Goal: Task Accomplishment & Management: Complete application form

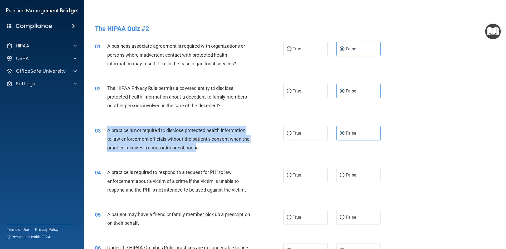
drag, startPoint x: 109, startPoint y: 129, endPoint x: 204, endPoint y: 150, distance: 97.6
click at [204, 150] on span "A practice is not required to disclose protected health information to law enfo…" at bounding box center [178, 139] width 142 height 23
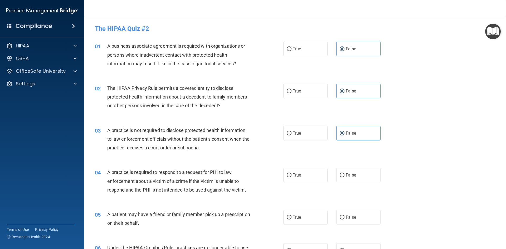
drag, startPoint x: 223, startPoint y: 151, endPoint x: 222, endPoint y: 156, distance: 4.9
click at [224, 151] on div "A practice is not required to disclose protected health information to law enfo…" at bounding box center [180, 139] width 147 height 26
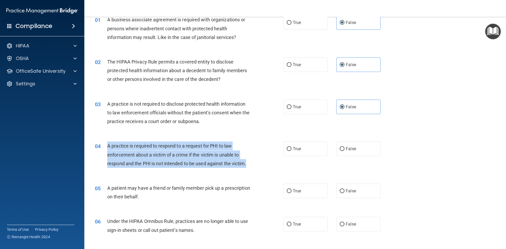
drag, startPoint x: 107, startPoint y: 143, endPoint x: 258, endPoint y: 169, distance: 153.5
click at [258, 169] on div "04 A practice is required to respond to a request for PHI to law enforcement ab…" at bounding box center [189, 156] width 204 height 29
copy div "A practice is required to respond to a request for PHI to law enforcement about…"
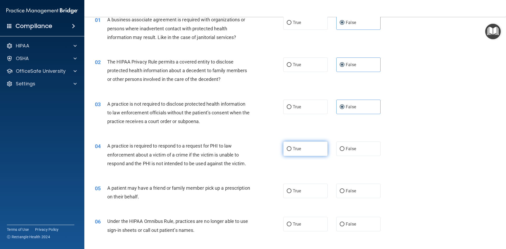
click at [315, 150] on label "True" at bounding box center [305, 149] width 44 height 15
click at [292, 150] on input "True" at bounding box center [289, 149] width 5 height 4
radio input "true"
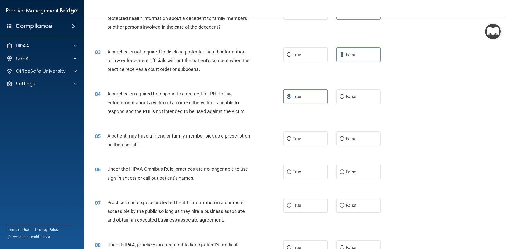
scroll to position [79, 0]
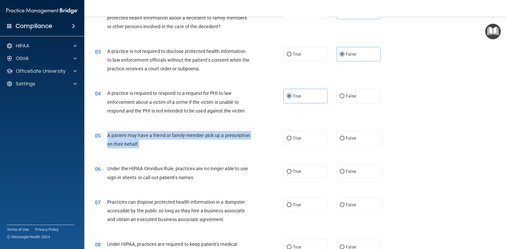
drag, startPoint x: 107, startPoint y: 132, endPoint x: 180, endPoint y: 148, distance: 74.4
click at [180, 148] on div "A patient may have a friend or family member pick up a prescription on their be…" at bounding box center [180, 139] width 147 height 17
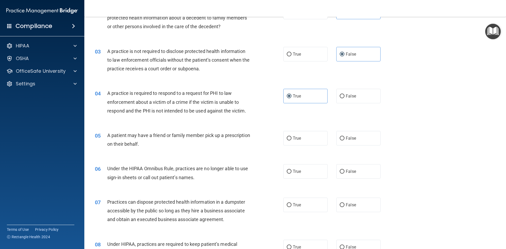
click at [203, 152] on div "05 A patient may have a friend or family member pick up a prescription on their…" at bounding box center [295, 140] width 409 height 33
click at [344, 143] on label "False" at bounding box center [358, 138] width 44 height 15
click at [344, 141] on input "False" at bounding box center [342, 139] width 5 height 4
radio input "true"
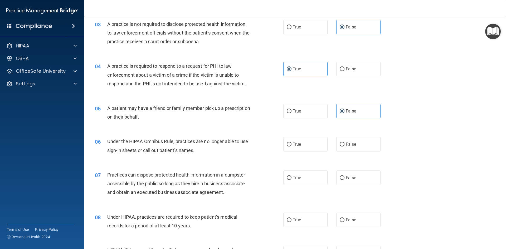
scroll to position [132, 0]
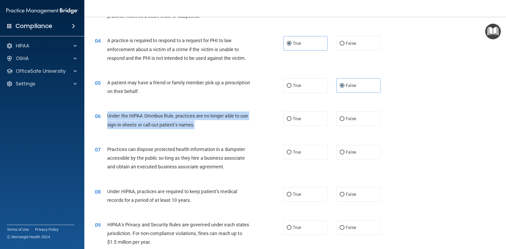
drag, startPoint x: 107, startPoint y: 116, endPoint x: 203, endPoint y: 125, distance: 95.6
click at [203, 125] on div "Under the HIPAA Omnibus Rule, practices are no longer able to use sign-in sheet…" at bounding box center [180, 120] width 147 height 17
copy span "Under the HIPAA Omnibus Rule, practices are no longer able to use sign-in sheet…"
click at [287, 120] on input "True" at bounding box center [289, 119] width 5 height 4
radio input "true"
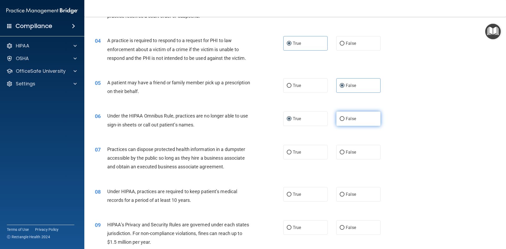
click at [345, 122] on label "False" at bounding box center [358, 119] width 44 height 15
click at [345, 121] on input "False" at bounding box center [342, 119] width 5 height 4
radio input "true"
radio input "false"
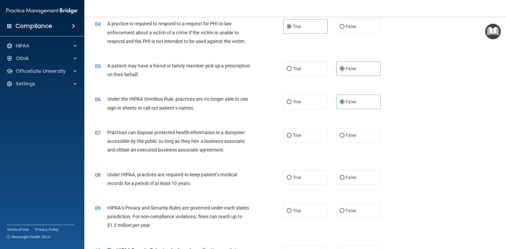
scroll to position [185, 0]
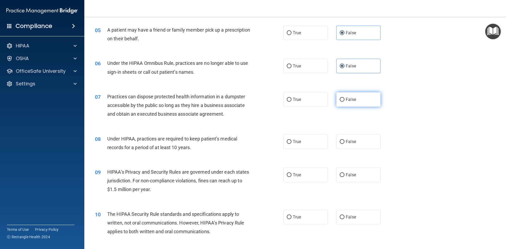
click at [373, 100] on label "False" at bounding box center [358, 99] width 44 height 15
click at [345, 100] on input "False" at bounding box center [342, 100] width 5 height 4
radio input "true"
click at [293, 144] on label "True" at bounding box center [305, 141] width 44 height 15
click at [292, 144] on input "True" at bounding box center [289, 142] width 5 height 4
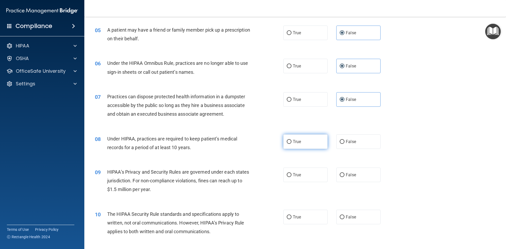
radio input "true"
click at [316, 173] on label "True" at bounding box center [305, 175] width 44 height 15
click at [292, 173] on input "True" at bounding box center [289, 175] width 5 height 4
radio input "true"
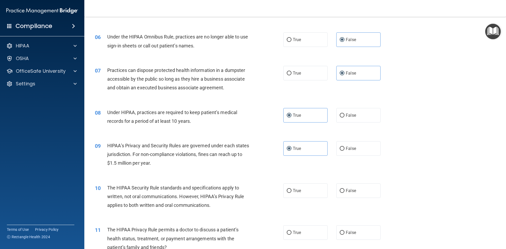
scroll to position [264, 0]
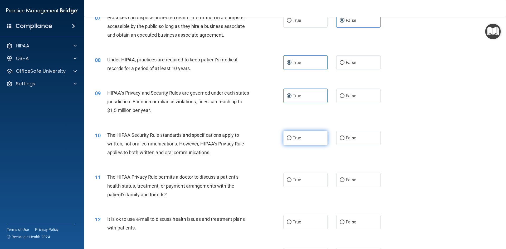
click at [308, 134] on label "True" at bounding box center [305, 138] width 44 height 15
click at [292, 136] on input "True" at bounding box center [289, 138] width 5 height 4
radio input "true"
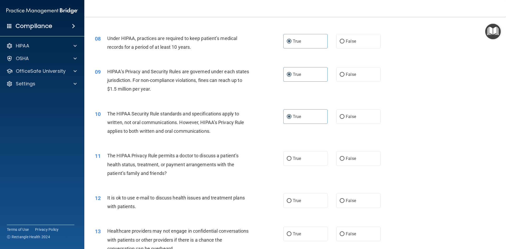
scroll to position [316, 0]
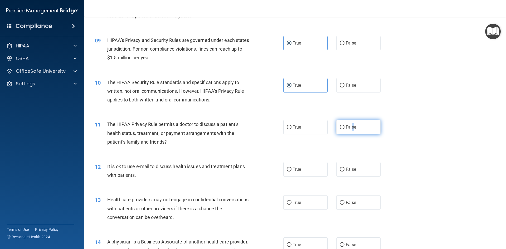
click at [350, 123] on label "False" at bounding box center [358, 127] width 44 height 15
click at [352, 127] on span "False" at bounding box center [351, 127] width 10 height 5
click at [345, 127] on input "False" at bounding box center [342, 128] width 5 height 4
radio input "true"
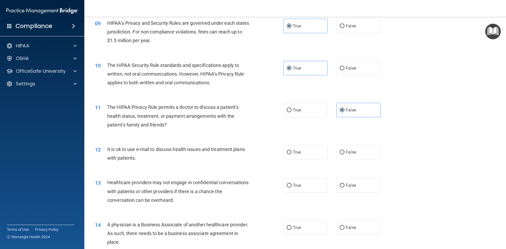
scroll to position [343, 0]
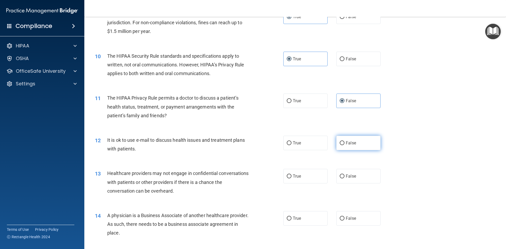
click at [351, 144] on span "False" at bounding box center [351, 143] width 10 height 5
click at [345, 144] on input "False" at bounding box center [342, 143] width 5 height 4
radio input "true"
click at [310, 178] on label "True" at bounding box center [305, 176] width 44 height 15
click at [292, 178] on input "True" at bounding box center [289, 177] width 5 height 4
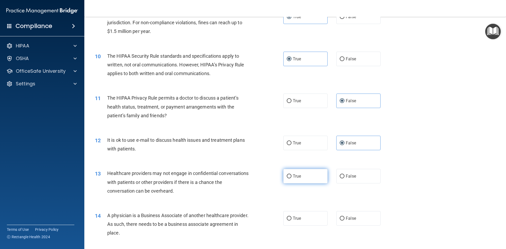
radio input "true"
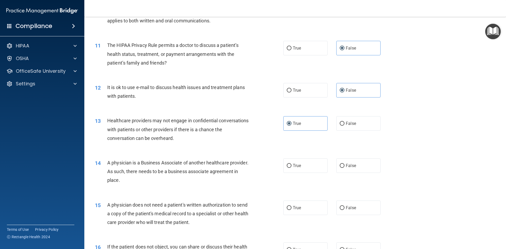
drag, startPoint x: 107, startPoint y: 159, endPoint x: 165, endPoint y: 181, distance: 62.1
click at [165, 181] on div "14 A physician is a Business Associate of another healthcare provider. As such,…" at bounding box center [189, 172] width 204 height 29
copy div "A physician is a Business Associate of another healthcare provider. As such, th…"
click at [297, 168] on label "True" at bounding box center [305, 165] width 44 height 15
click at [292, 168] on input "True" at bounding box center [289, 166] width 5 height 4
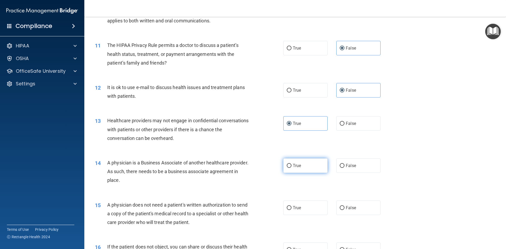
radio input "true"
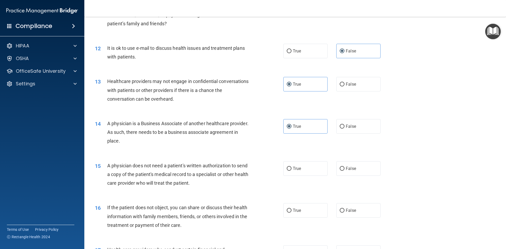
scroll to position [475, 0]
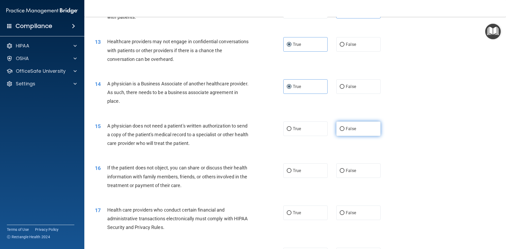
click at [344, 135] on label "False" at bounding box center [358, 129] width 44 height 15
click at [344, 131] on input "False" at bounding box center [342, 129] width 5 height 4
radio input "true"
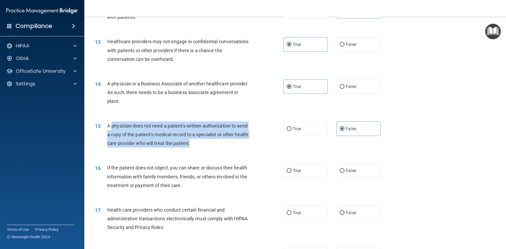
drag, startPoint x: 112, startPoint y: 122, endPoint x: 217, endPoint y: 150, distance: 108.3
click at [217, 150] on div "15 A physician does not need a patient's written authorization to send a copy o…" at bounding box center [189, 136] width 204 height 29
copy span "physician does not need a patient's written authorization to send a copy of the…"
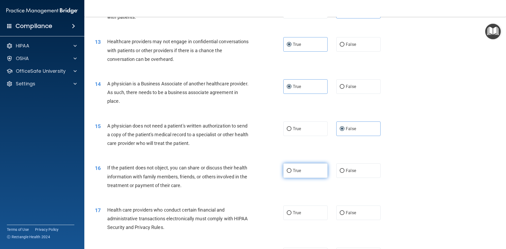
click at [307, 166] on label "True" at bounding box center [305, 170] width 44 height 15
click at [292, 169] on input "True" at bounding box center [289, 171] width 5 height 4
radio input "true"
click at [310, 128] on label "True" at bounding box center [305, 129] width 44 height 15
click at [292, 128] on input "True" at bounding box center [289, 129] width 5 height 4
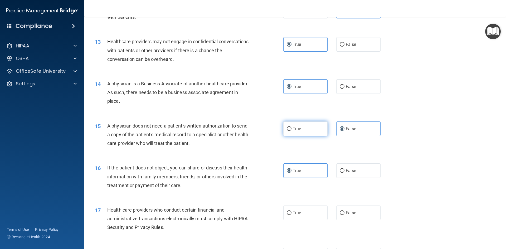
radio input "true"
radio input "false"
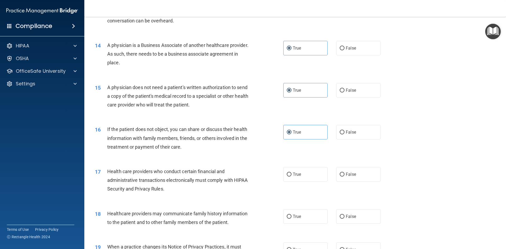
scroll to position [554, 0]
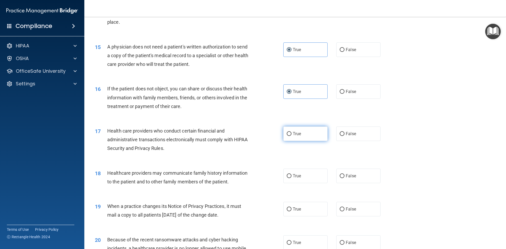
drag, startPoint x: 306, startPoint y: 126, endPoint x: 306, endPoint y: 132, distance: 6.3
click at [306, 131] on div "17 Health care providers who conduct certain financial and administrative trans…" at bounding box center [295, 141] width 409 height 42
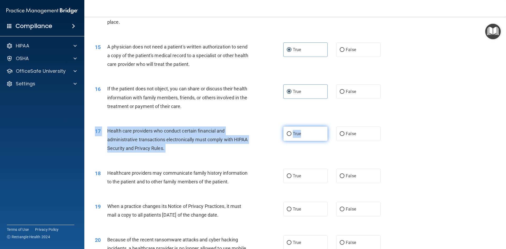
click at [310, 139] on label "True" at bounding box center [305, 134] width 44 height 15
click at [292, 136] on input "True" at bounding box center [289, 134] width 5 height 4
radio input "true"
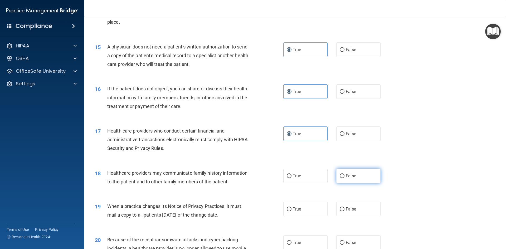
click at [336, 183] on div "18 Healthcare providers may communicate family history information to the patie…" at bounding box center [295, 178] width 409 height 33
click at [348, 176] on span "False" at bounding box center [351, 176] width 10 height 5
click at [345, 176] on input "False" at bounding box center [342, 176] width 5 height 4
radio input "true"
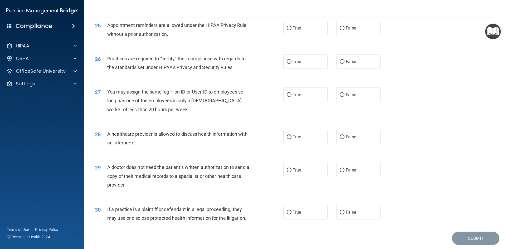
scroll to position [978, 0]
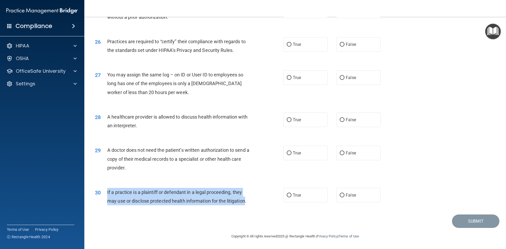
drag, startPoint x: 106, startPoint y: 191, endPoint x: 247, endPoint y: 201, distance: 141.9
click at [247, 201] on div "30 If a practice is a plaintiff or defendant in a legal proceeding, they may us…" at bounding box center [189, 198] width 204 height 20
copy div "If a practice is a plaintiff or defendant in a legal proceeding, they may use o…"
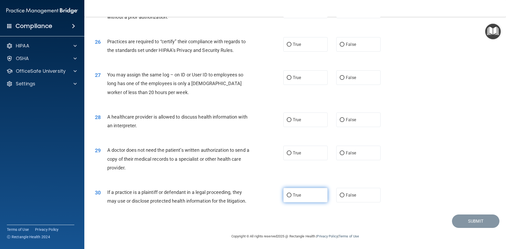
click at [297, 194] on span "True" at bounding box center [297, 195] width 8 height 5
click at [292, 194] on input "True" at bounding box center [289, 196] width 5 height 4
radio input "true"
drag, startPoint x: 108, startPoint y: 150, endPoint x: 213, endPoint y: 167, distance: 106.3
click at [213, 167] on div "A doctor does not need the patient’s written authorization to send a copy of th…" at bounding box center [180, 159] width 147 height 26
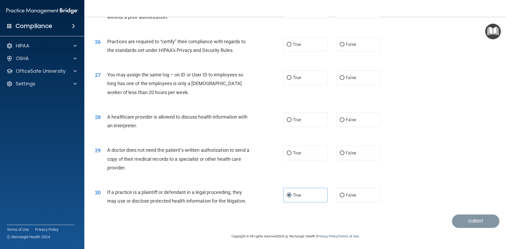
copy span "A doctor does not need the patient’s written authorization to send a copy of th…"
click at [293, 150] on label "True" at bounding box center [305, 153] width 44 height 15
click at [292, 151] on input "True" at bounding box center [289, 153] width 5 height 4
radio input "true"
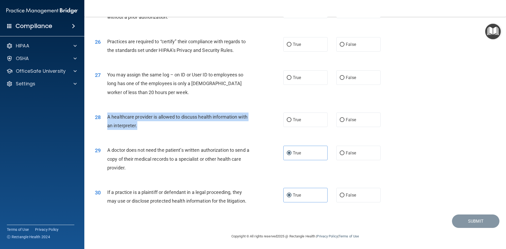
drag, startPoint x: 105, startPoint y: 117, endPoint x: 209, endPoint y: 129, distance: 104.3
click at [209, 129] on div "28 A healthcare provider is allowed to discuss health information with an inter…" at bounding box center [189, 123] width 204 height 20
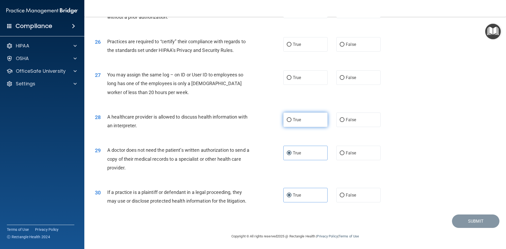
click at [300, 118] on label "True" at bounding box center [305, 120] width 44 height 15
click at [292, 118] on input "True" at bounding box center [289, 120] width 5 height 4
radio input "true"
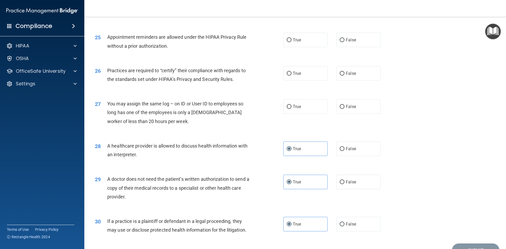
scroll to position [899, 0]
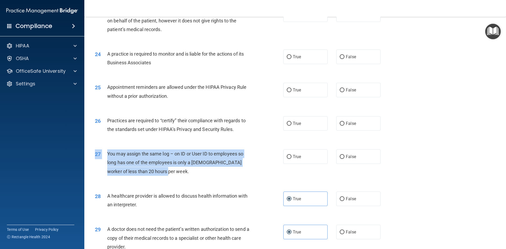
drag, startPoint x: 107, startPoint y: 148, endPoint x: 188, endPoint y: 170, distance: 84.2
click at [188, 170] on div "27 You may assign the same log – on ID or User ID to employees so long has one …" at bounding box center [295, 164] width 409 height 42
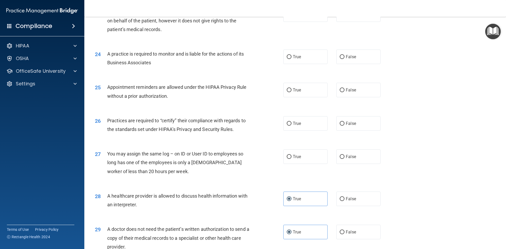
click at [136, 143] on div "27 You may assign the same log – on ID or User ID to employees so long has one …" at bounding box center [295, 164] width 409 height 42
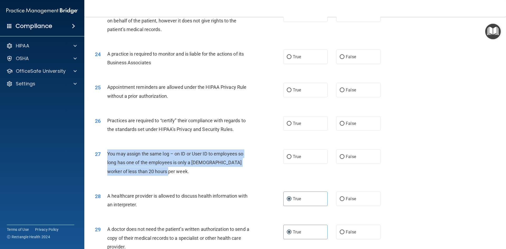
drag, startPoint x: 107, startPoint y: 152, endPoint x: 165, endPoint y: 175, distance: 62.0
click at [165, 175] on div "You may assign the same log – on ID or User ID to employees so long has one of …" at bounding box center [180, 163] width 147 height 26
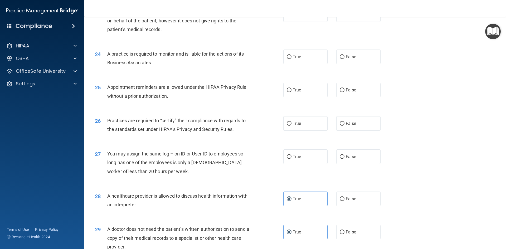
click at [223, 182] on div "27 You may assign the same log – on ID or User ID to employees so long has one …" at bounding box center [295, 164] width 409 height 42
click at [341, 158] on input "False" at bounding box center [342, 157] width 5 height 4
radio input "true"
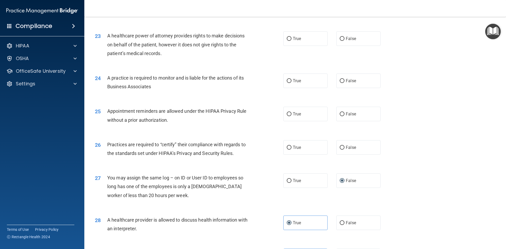
scroll to position [846, 0]
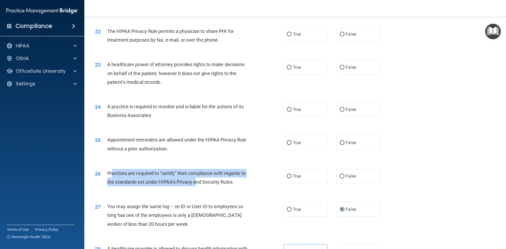
drag, startPoint x: 113, startPoint y: 171, endPoint x: 195, endPoint y: 185, distance: 83.4
click at [195, 185] on span "Practices are required to “certify” their compliance with regards to the standa…" at bounding box center [176, 178] width 138 height 14
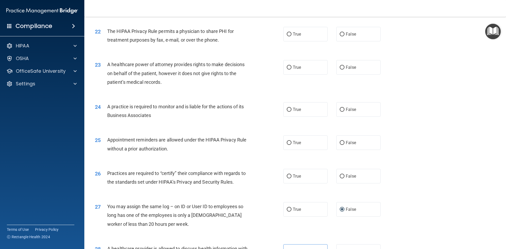
click at [199, 150] on div "Appointment reminders are allowed under the HIPAA Privacy Rule without a prior …" at bounding box center [180, 144] width 147 height 17
click at [293, 176] on span "True" at bounding box center [297, 176] width 8 height 5
click at [292, 176] on input "True" at bounding box center [289, 177] width 5 height 4
radio input "true"
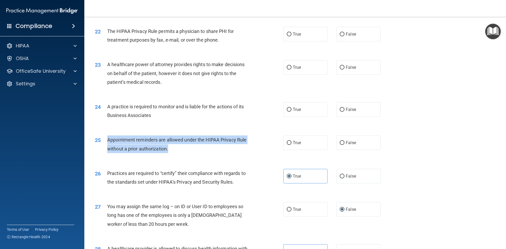
drag, startPoint x: 109, startPoint y: 139, endPoint x: 210, endPoint y: 149, distance: 102.2
click at [210, 149] on div "Appointment reminders are allowed under the HIPAA Privacy Rule without a prior …" at bounding box center [180, 144] width 147 height 17
copy span "Appointment reminders are allowed under the HIPAA Privacy Rule without a prior …"
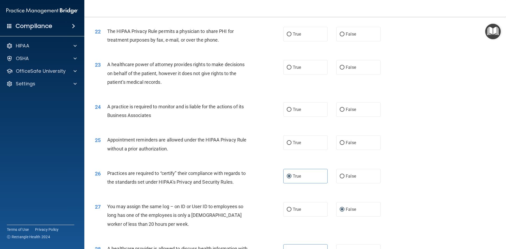
drag, startPoint x: 300, startPoint y: 143, endPoint x: 313, endPoint y: 130, distance: 18.1
click at [300, 143] on label "True" at bounding box center [305, 143] width 44 height 15
click at [292, 143] on input "True" at bounding box center [289, 143] width 5 height 4
radio input "true"
click at [295, 112] on span "True" at bounding box center [297, 109] width 8 height 5
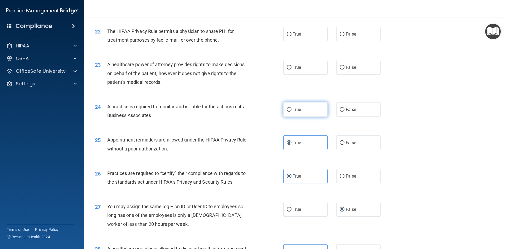
click at [292, 112] on input "True" at bounding box center [289, 110] width 5 height 4
radio input "true"
click at [348, 60] on label "False" at bounding box center [358, 67] width 44 height 15
click at [345, 66] on input "False" at bounding box center [342, 68] width 5 height 4
radio input "true"
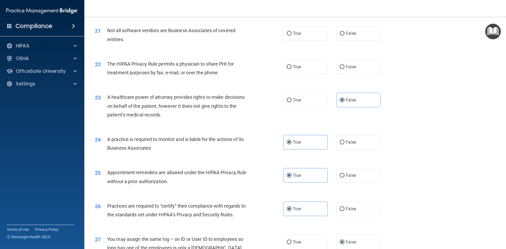
scroll to position [767, 0]
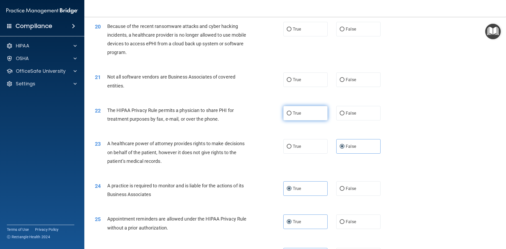
click at [287, 112] on input "True" at bounding box center [289, 114] width 5 height 4
radio input "true"
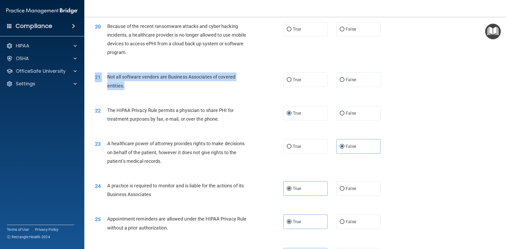
drag, startPoint x: 106, startPoint y: 71, endPoint x: 152, endPoint y: 85, distance: 48.7
click at [152, 85] on div "21 Not all software vendors are Business Associates of covered entities. True F…" at bounding box center [295, 82] width 409 height 33
click at [151, 83] on div "Not all software vendors are Business Associates of covered entities." at bounding box center [180, 81] width 147 height 17
drag, startPoint x: 108, startPoint y: 72, endPoint x: 129, endPoint y: 83, distance: 23.6
click at [129, 83] on div "21 Not all software vendors are Business Associates of covered entities. True F…" at bounding box center [295, 82] width 409 height 33
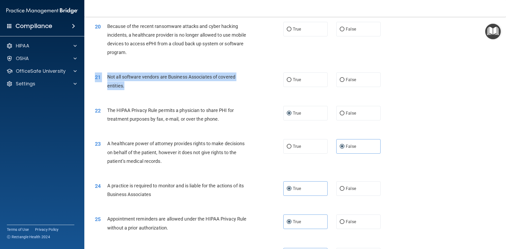
drag, startPoint x: 142, startPoint y: 86, endPoint x: 134, endPoint y: 87, distance: 8.8
click at [143, 86] on div "Not all software vendors are Business Associates of covered entities." at bounding box center [180, 81] width 147 height 17
click at [154, 88] on div "Not all software vendors are Business Associates of covered entities." at bounding box center [180, 81] width 147 height 17
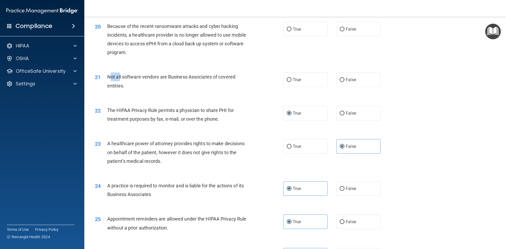
drag, startPoint x: 111, startPoint y: 76, endPoint x: 120, endPoint y: 76, distance: 9.2
click at [120, 76] on span "Not all software vendors are Business Associates of covered entities." at bounding box center [171, 81] width 128 height 14
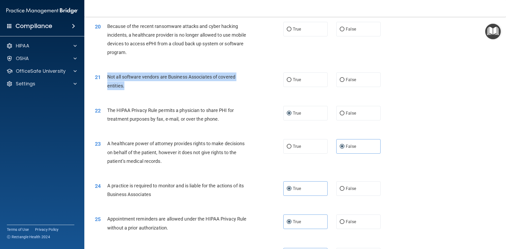
drag, startPoint x: 107, startPoint y: 75, endPoint x: 215, endPoint y: 85, distance: 108.3
click at [215, 85] on div "Not all software vendors are Business Associates of covered entities." at bounding box center [180, 81] width 147 height 17
copy span "Not all software vendors are Business Associates of covered entities."
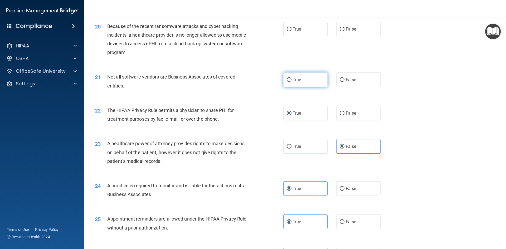
click at [310, 82] on label "True" at bounding box center [305, 80] width 44 height 15
click at [292, 82] on input "True" at bounding box center [289, 80] width 5 height 4
radio input "true"
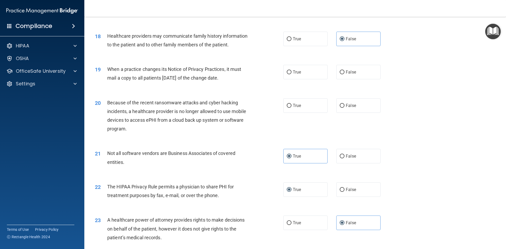
scroll to position [688, 0]
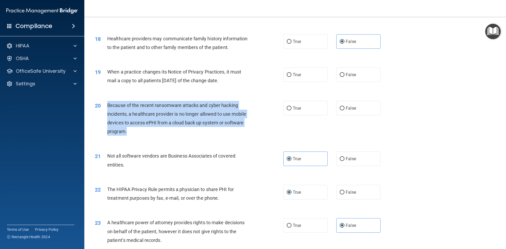
drag, startPoint x: 108, startPoint y: 103, endPoint x: 139, endPoint y: 132, distance: 42.2
click at [139, 132] on div "Because of the recent ransomware attacks and cyber hacking incidents, a healthc…" at bounding box center [180, 118] width 147 height 35
copy span "Because of the recent ransomware attacks and cyber hacking incidents, a healthc…"
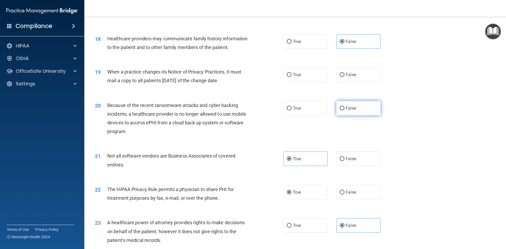
click at [356, 106] on label "False" at bounding box center [358, 108] width 44 height 15
click at [345, 107] on input "False" at bounding box center [342, 109] width 5 height 4
radio input "true"
drag, startPoint x: 109, startPoint y: 69, endPoint x: 238, endPoint y: 82, distance: 129.1
click at [238, 82] on div "When a practice changes its Notice of Privacy Practices, it must mail a copy to…" at bounding box center [180, 76] width 147 height 17
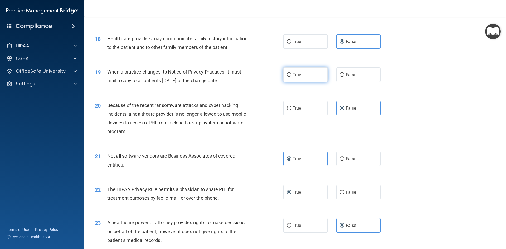
click at [306, 74] on label "True" at bounding box center [305, 75] width 44 height 15
click at [292, 74] on input "True" at bounding box center [289, 75] width 5 height 4
radio input "true"
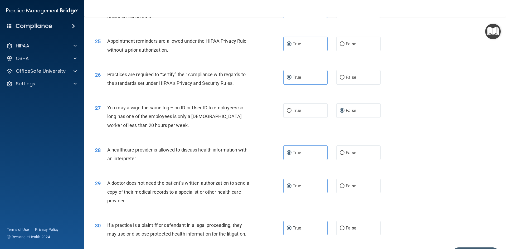
scroll to position [978, 0]
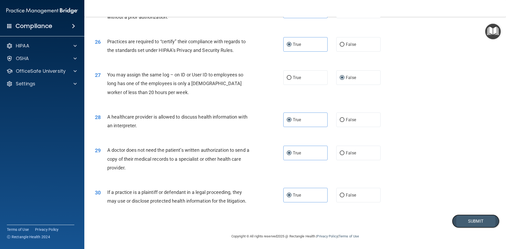
click at [483, 222] on button "Submit" at bounding box center [475, 221] width 47 height 13
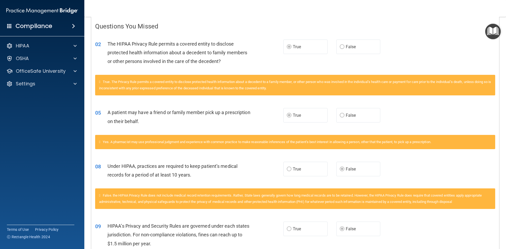
scroll to position [94, 0]
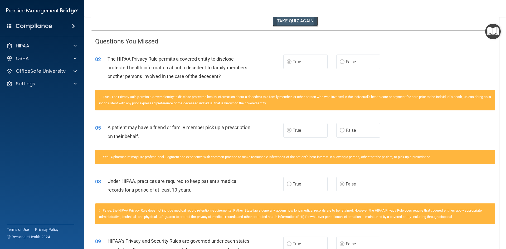
click at [282, 22] on button "TAKE QUIZ AGAIN" at bounding box center [296, 21] width 46 height 12
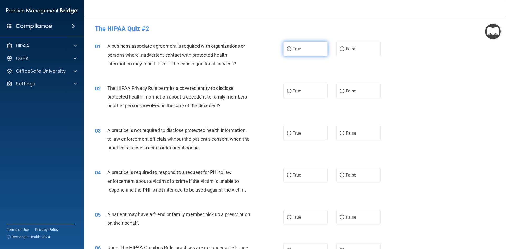
click at [307, 55] on label "True" at bounding box center [305, 49] width 44 height 15
click at [292, 51] on input "True" at bounding box center [289, 49] width 5 height 4
radio input "true"
click at [344, 90] on label "False" at bounding box center [358, 91] width 44 height 15
click at [344, 90] on input "False" at bounding box center [342, 91] width 5 height 4
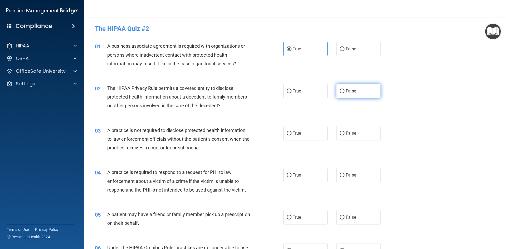
radio input "true"
click at [304, 128] on label "True" at bounding box center [305, 133] width 44 height 15
click at [292, 132] on input "True" at bounding box center [289, 134] width 5 height 4
radio input "true"
click at [356, 129] on label "False" at bounding box center [358, 133] width 44 height 15
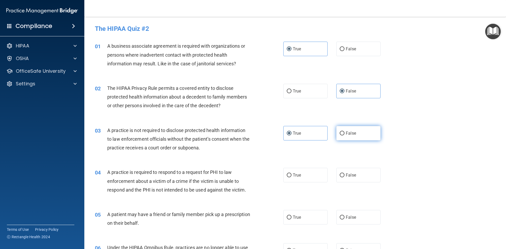
click at [345, 132] on input "False" at bounding box center [342, 134] width 5 height 4
radio input "true"
radio input "false"
click at [304, 176] on label "True" at bounding box center [305, 175] width 44 height 15
click at [292, 176] on input "True" at bounding box center [289, 176] width 5 height 4
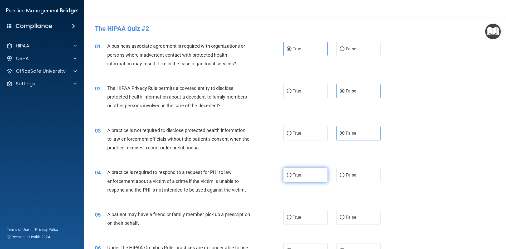
radio input "true"
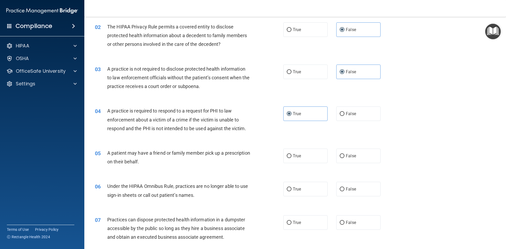
scroll to position [105, 0]
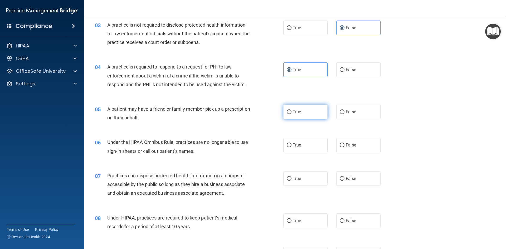
click at [315, 112] on label "True" at bounding box center [305, 112] width 44 height 15
click at [292, 112] on input "True" at bounding box center [289, 112] width 5 height 4
radio input "true"
click at [344, 150] on label "False" at bounding box center [358, 145] width 44 height 15
click at [344, 147] on input "False" at bounding box center [342, 145] width 5 height 4
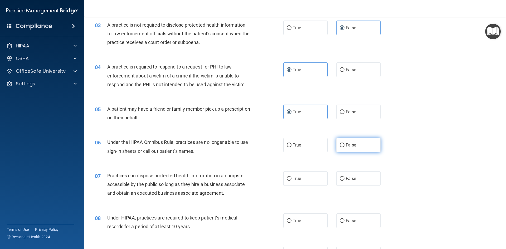
radio input "true"
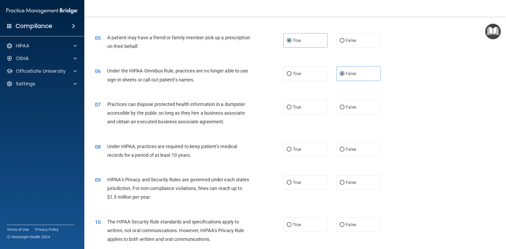
scroll to position [185, 0]
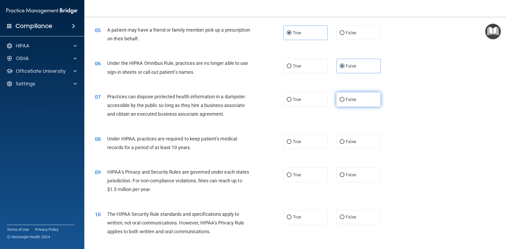
click at [364, 102] on label "False" at bounding box center [358, 99] width 44 height 15
click at [345, 102] on input "False" at bounding box center [342, 100] width 5 height 4
radio input "true"
click at [354, 137] on label "False" at bounding box center [358, 141] width 44 height 15
click at [345, 140] on input "False" at bounding box center [342, 142] width 5 height 4
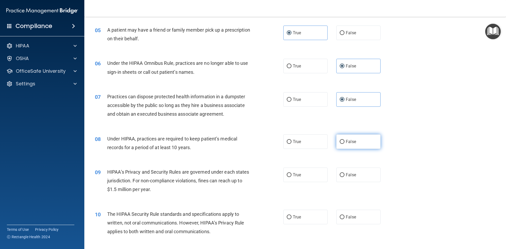
radio input "true"
click at [356, 171] on label "False" at bounding box center [358, 175] width 44 height 15
click at [345, 173] on input "False" at bounding box center [342, 175] width 5 height 4
radio input "true"
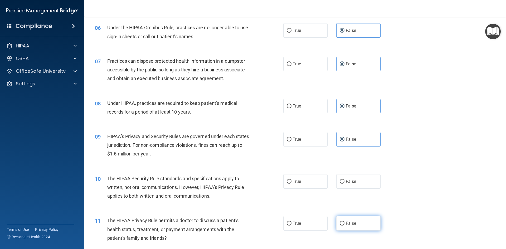
scroll to position [264, 0]
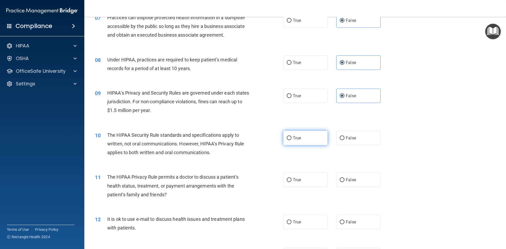
click at [310, 139] on label "True" at bounding box center [305, 138] width 44 height 15
click at [292, 139] on input "True" at bounding box center [289, 138] width 5 height 4
radio input "true"
click at [288, 183] on label "True" at bounding box center [305, 180] width 44 height 15
click at [288, 182] on input "True" at bounding box center [289, 180] width 5 height 4
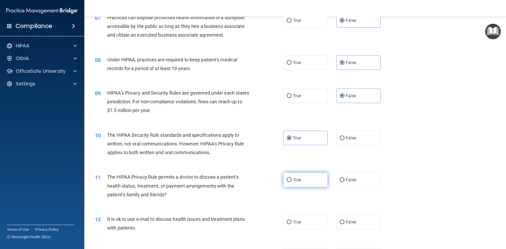
radio input "true"
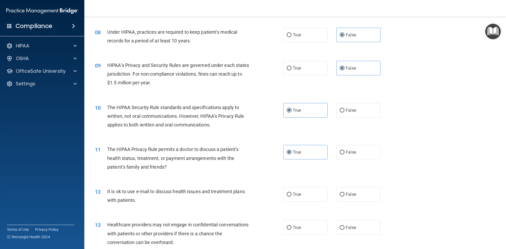
scroll to position [343, 0]
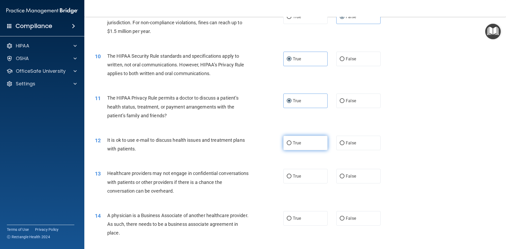
click at [295, 147] on label "True" at bounding box center [305, 143] width 44 height 15
click at [292, 145] on input "True" at bounding box center [289, 143] width 5 height 4
radio input "true"
click at [359, 177] on label "False" at bounding box center [358, 176] width 44 height 15
click at [345, 177] on input "False" at bounding box center [342, 177] width 5 height 4
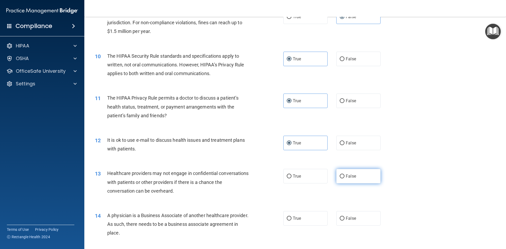
radio input "true"
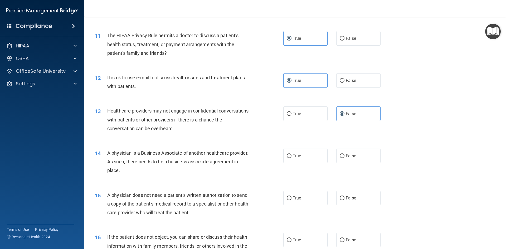
scroll to position [422, 0]
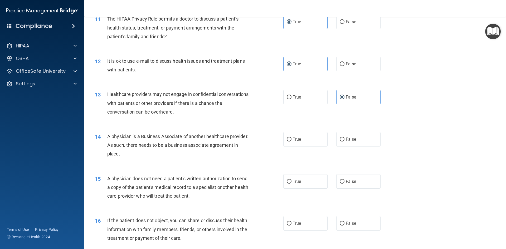
click at [352, 151] on div "14 A physician is a Business Associate of another healthcare provider. As such,…" at bounding box center [295, 147] width 409 height 42
click at [350, 148] on div "14 A physician is a Business Associate of another healthcare provider. As such,…" at bounding box center [295, 147] width 409 height 42
click at [352, 145] on label "False" at bounding box center [358, 139] width 44 height 15
click at [345, 142] on input "False" at bounding box center [342, 140] width 5 height 4
radio input "true"
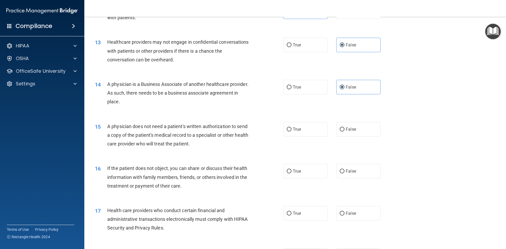
scroll to position [475, 0]
click at [316, 131] on label "True" at bounding box center [305, 129] width 44 height 15
click at [292, 131] on input "True" at bounding box center [289, 129] width 5 height 4
radio input "true"
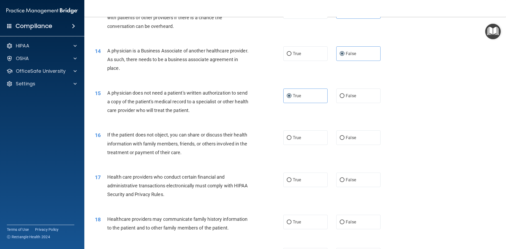
scroll to position [554, 0]
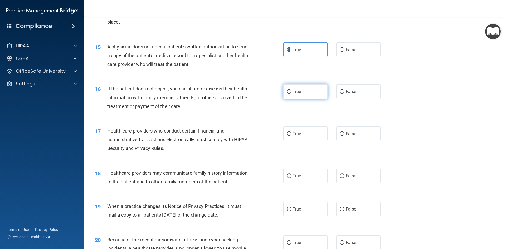
click at [311, 94] on label "True" at bounding box center [305, 91] width 44 height 15
click at [292, 94] on input "True" at bounding box center [289, 92] width 5 height 4
radio input "true"
click at [307, 134] on label "True" at bounding box center [305, 134] width 44 height 15
click at [292, 134] on input "True" at bounding box center [289, 134] width 5 height 4
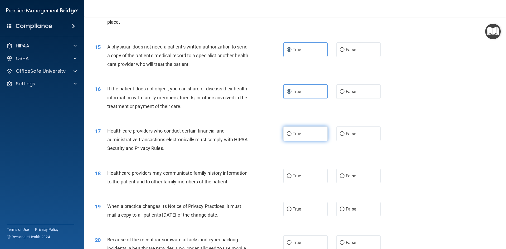
radio input "true"
click at [352, 177] on span "False" at bounding box center [351, 176] width 10 height 5
click at [345, 177] on input "False" at bounding box center [342, 176] width 5 height 4
radio input "true"
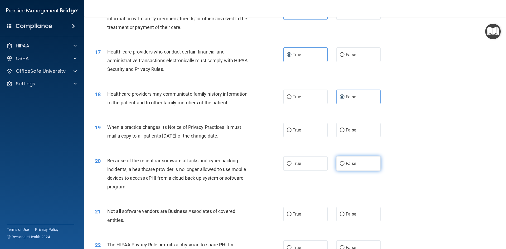
click at [344, 166] on label "False" at bounding box center [358, 163] width 44 height 15
click at [344, 166] on input "False" at bounding box center [342, 164] width 5 height 4
radio input "true"
click at [340, 163] on input "False" at bounding box center [342, 164] width 5 height 4
click at [350, 138] on div "19 When a practice changes its Notice of Privacy Practices, it must mail a copy…" at bounding box center [295, 132] width 409 height 33
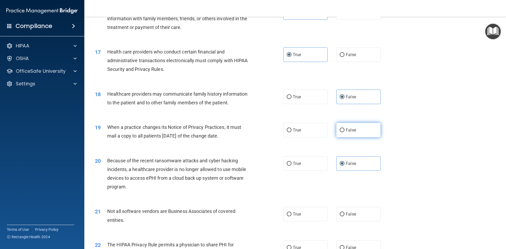
drag, startPoint x: 349, startPoint y: 133, endPoint x: 347, endPoint y: 137, distance: 4.7
click at [349, 132] on label "False" at bounding box center [358, 130] width 44 height 15
click at [350, 164] on span "False" at bounding box center [351, 163] width 10 height 5
click at [345, 164] on input "False" at bounding box center [342, 164] width 5 height 4
click at [300, 129] on label "True" at bounding box center [305, 130] width 44 height 15
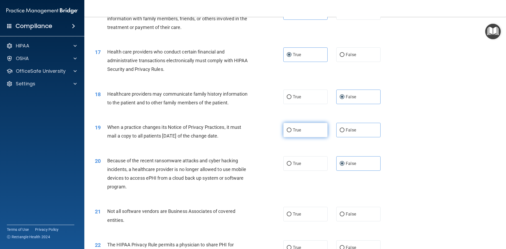
click at [292, 129] on input "True" at bounding box center [289, 130] width 5 height 4
radio input "true"
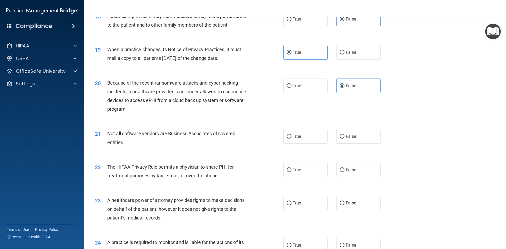
scroll to position [712, 0]
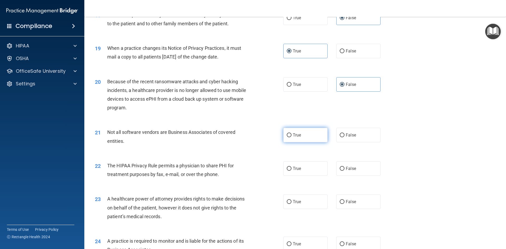
click at [296, 136] on span "True" at bounding box center [297, 135] width 8 height 5
click at [292, 136] on input "True" at bounding box center [289, 135] width 5 height 4
radio input "true"
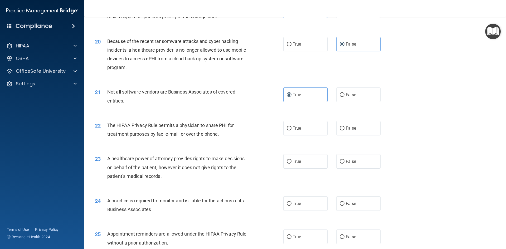
scroll to position [765, 0]
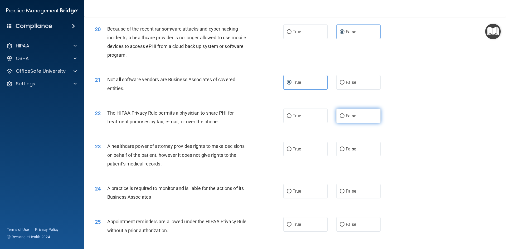
click at [346, 116] on span "False" at bounding box center [351, 115] width 10 height 5
click at [345, 116] on input "False" at bounding box center [342, 116] width 5 height 4
radio input "true"
click at [359, 153] on label "False" at bounding box center [358, 149] width 44 height 15
click at [345, 151] on input "False" at bounding box center [342, 149] width 5 height 4
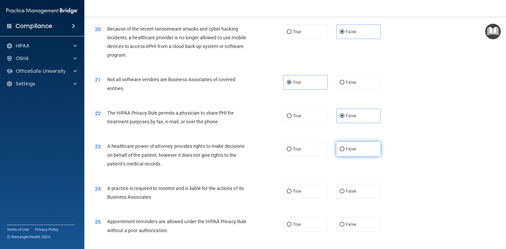
radio input "true"
click at [368, 195] on label "False" at bounding box center [358, 191] width 44 height 15
click at [345, 194] on input "False" at bounding box center [342, 192] width 5 height 4
radio input "true"
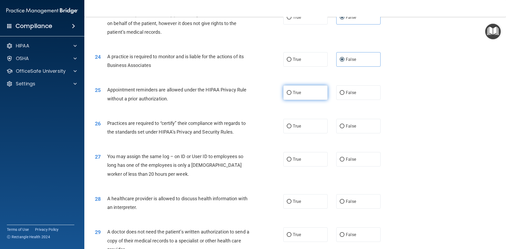
click at [320, 98] on label "True" at bounding box center [305, 92] width 44 height 15
click at [292, 95] on input "True" at bounding box center [289, 93] width 5 height 4
radio input "true"
click at [349, 124] on span "False" at bounding box center [351, 126] width 10 height 5
click at [345, 124] on input "False" at bounding box center [342, 126] width 5 height 4
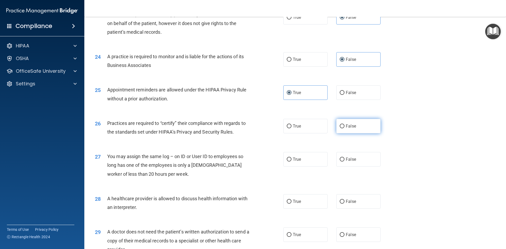
radio input "true"
click at [351, 164] on label "False" at bounding box center [358, 159] width 44 height 15
click at [345, 162] on input "False" at bounding box center [342, 160] width 5 height 4
radio input "true"
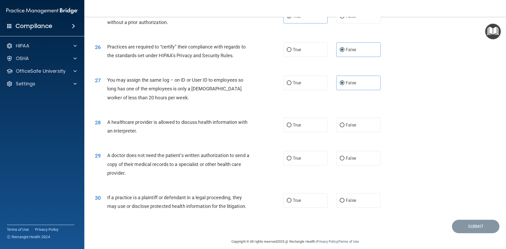
scroll to position [976, 0]
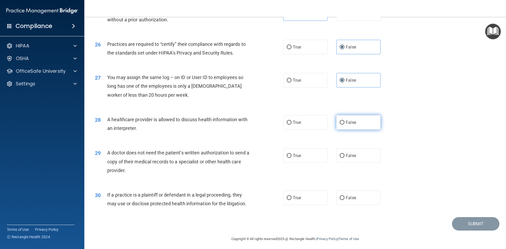
click at [350, 126] on label "False" at bounding box center [358, 122] width 44 height 15
click at [345, 125] on input "False" at bounding box center [342, 123] width 5 height 4
radio input "true"
click at [310, 126] on label "True" at bounding box center [305, 122] width 44 height 15
click at [292, 125] on input "True" at bounding box center [289, 123] width 5 height 4
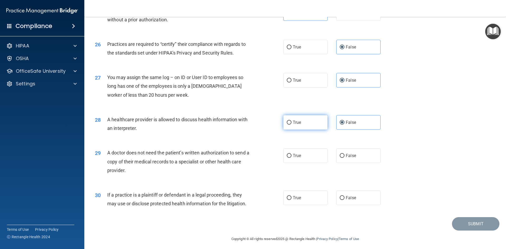
radio input "true"
radio input "false"
click at [303, 158] on label "True" at bounding box center [305, 155] width 44 height 15
click at [292, 158] on input "True" at bounding box center [289, 156] width 5 height 4
radio input "true"
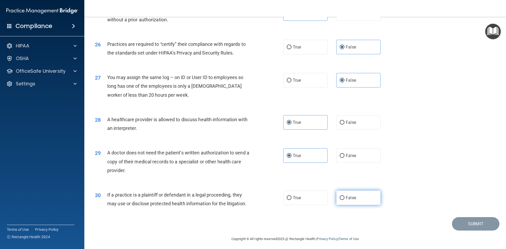
click at [351, 199] on span "False" at bounding box center [351, 197] width 10 height 5
click at [345, 199] on input "False" at bounding box center [342, 198] width 5 height 4
radio input "true"
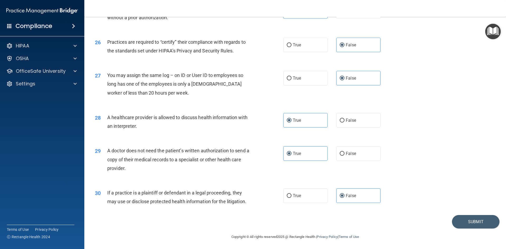
scroll to position [978, 0]
click at [470, 218] on button "Submit" at bounding box center [475, 221] width 47 height 13
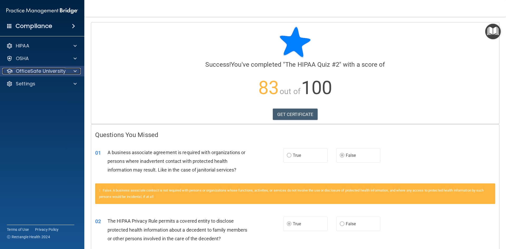
click at [54, 71] on p "OfficeSafe University" at bounding box center [41, 71] width 50 height 6
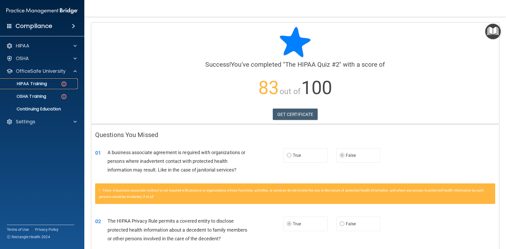
click at [57, 86] on div "HIPAA Training" at bounding box center [39, 83] width 72 height 5
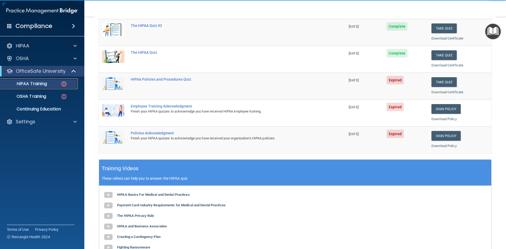
scroll to position [79, 0]
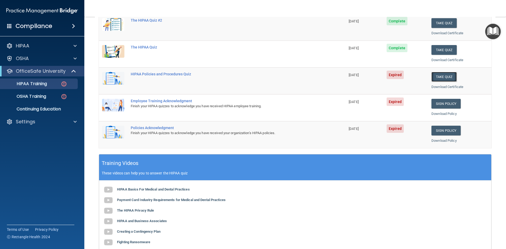
click at [441, 76] on button "Take Quiz" at bounding box center [444, 77] width 25 height 10
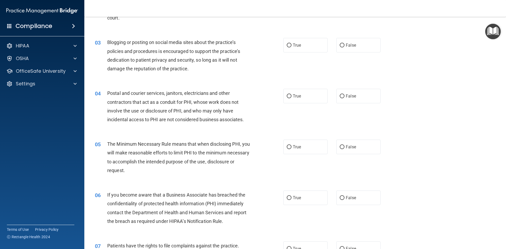
click at [362, 36] on div "03 Blogging or posting on social media sites about the practice’s policies and …" at bounding box center [295, 56] width 409 height 51
